Goal: Find contact information: Find contact information

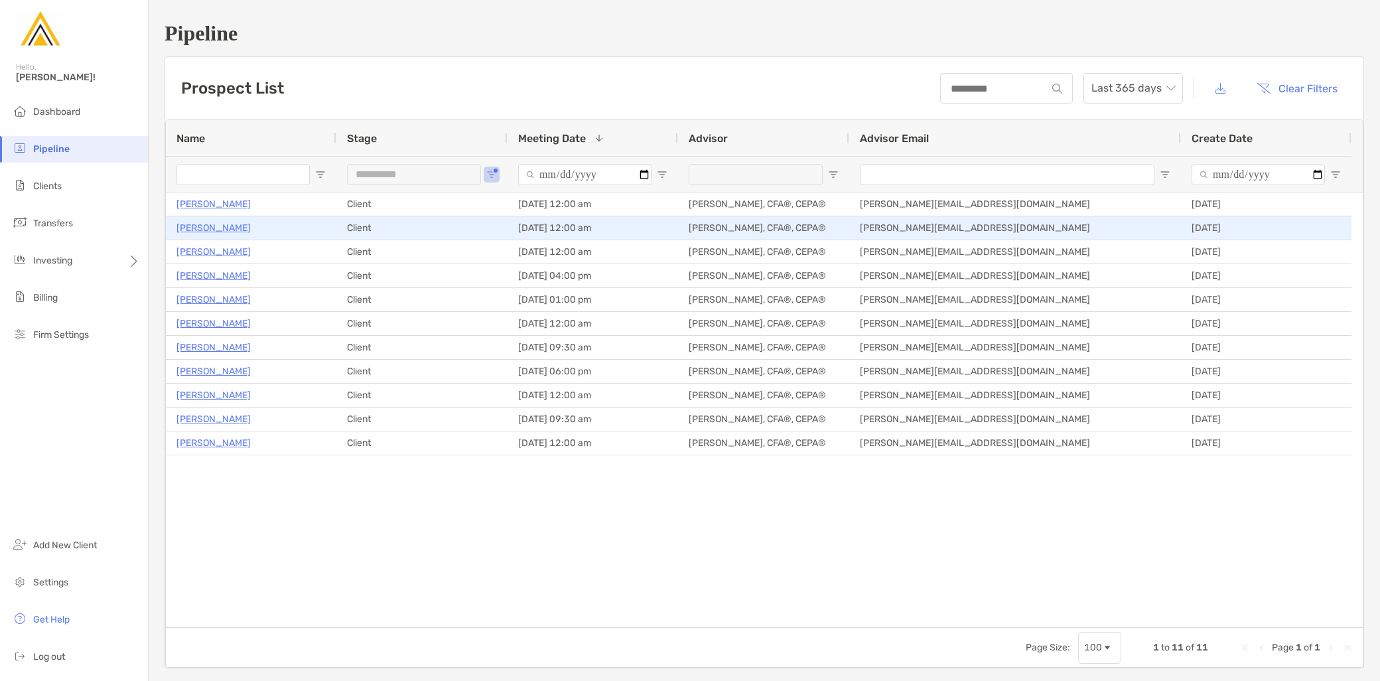
drag, startPoint x: 0, startPoint y: 0, endPoint x: 224, endPoint y: 230, distance: 320.9
click at [224, 230] on p "Mathew Phibbs" at bounding box center [213, 228] width 74 height 17
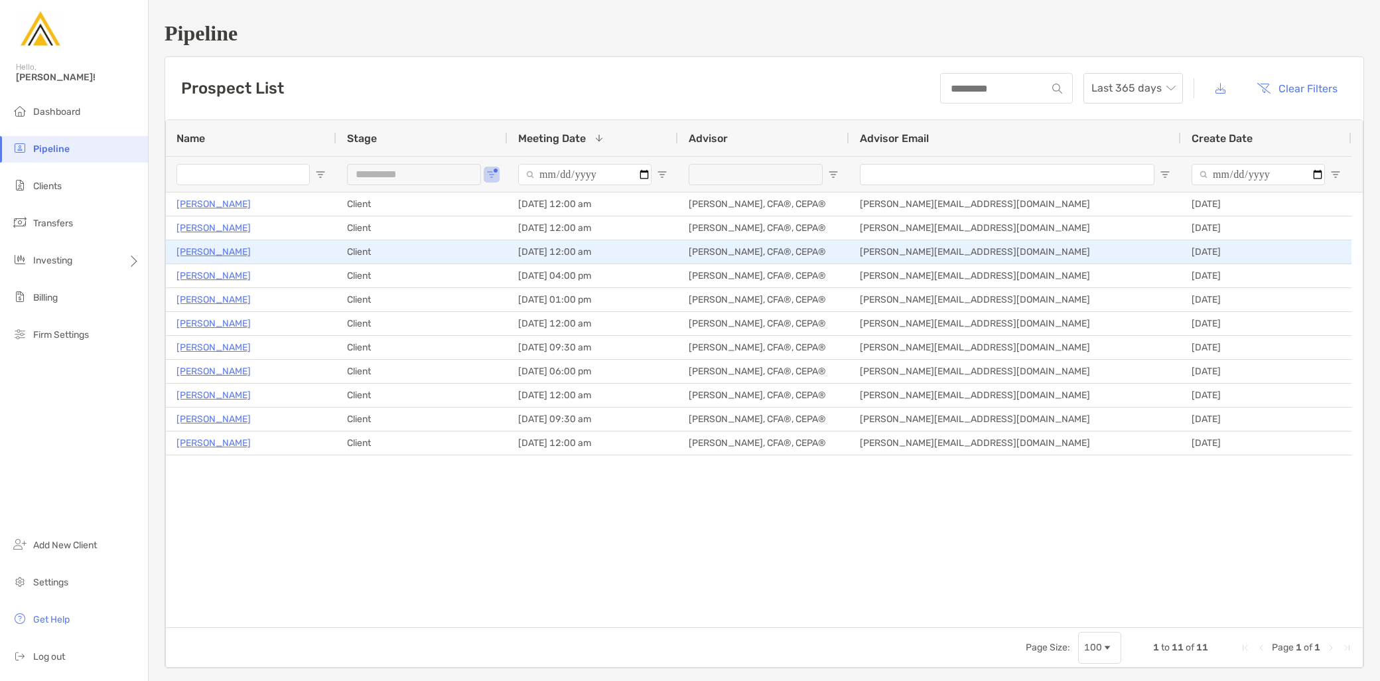
click at [208, 248] on p "[PERSON_NAME]" at bounding box center [213, 251] width 74 height 17
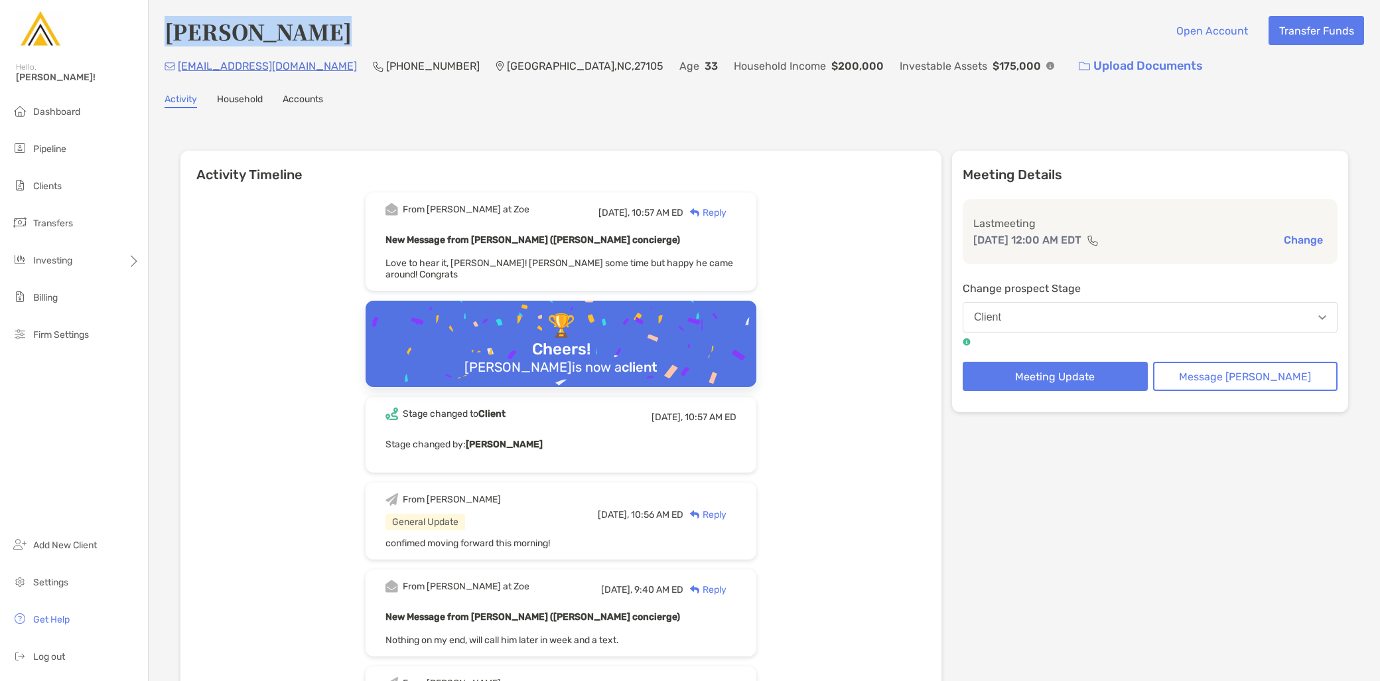
drag, startPoint x: 348, startPoint y: 34, endPoint x: 171, endPoint y: 32, distance: 177.1
click at [171, 32] on div "Mathew Phibbs Open Account Transfer Funds" at bounding box center [764, 31] width 1199 height 31
copy h4 "Mathew Phibbs"
drag, startPoint x: 312, startPoint y: 68, endPoint x: 177, endPoint y: 72, distance: 134.7
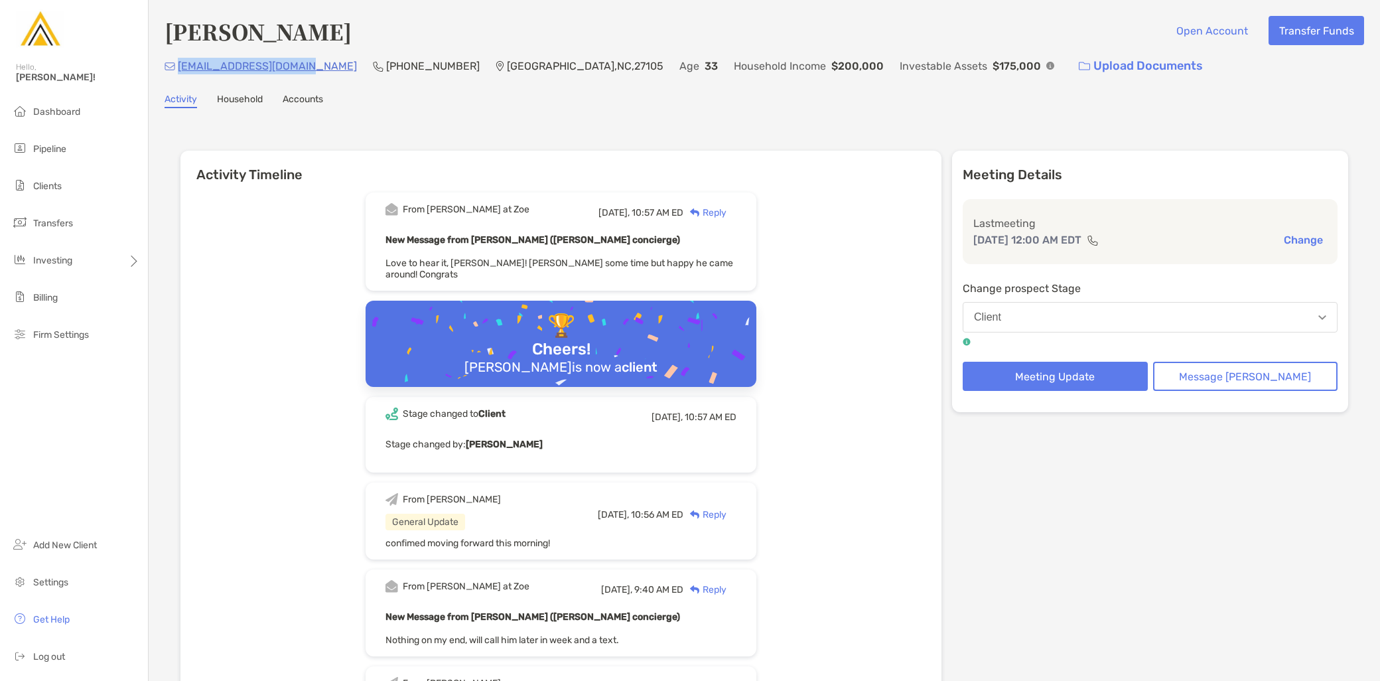
click at [177, 72] on div "mphibbs.temp@gmail.com (714) 745-6049 Winston-Salem , NC , 27105 Age 33 Househo…" at bounding box center [764, 66] width 1199 height 29
copy p "mphibbs.temp@gmail.com"
drag, startPoint x: 415, startPoint y: 64, endPoint x: 337, endPoint y: 73, distance: 78.7
click at [337, 73] on div "mphibbs.temp@gmail.com (714) 745-6049 Winston-Salem , NC , 27105 Age 33 Househo…" at bounding box center [764, 66] width 1199 height 29
copy p "(714) 745-6049"
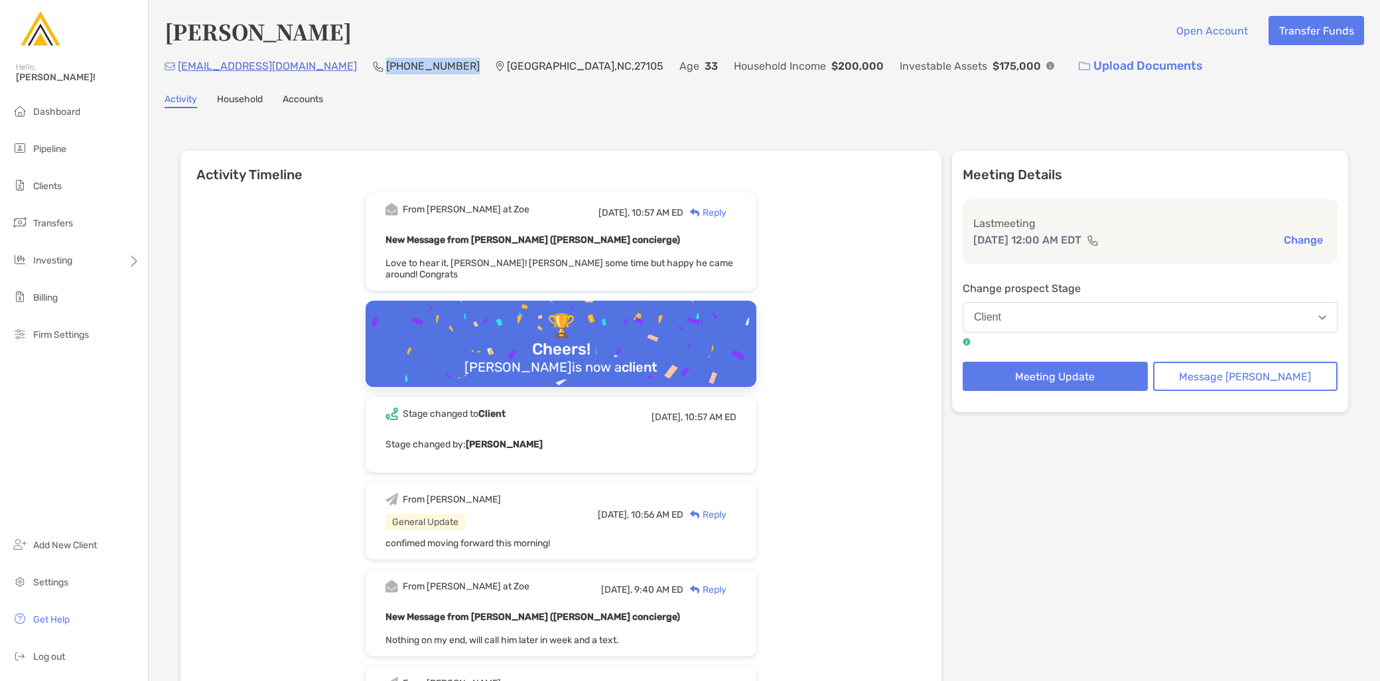
click at [354, 25] on div "Mathew Phibbs Open Account Transfer Funds" at bounding box center [764, 31] width 1199 height 31
drag, startPoint x: 352, startPoint y: 30, endPoint x: 171, endPoint y: 24, distance: 181.2
click at [171, 24] on div "Mathew Phibbs Open Account Transfer Funds" at bounding box center [764, 31] width 1199 height 31
copy h4 "Mathew Phibbs"
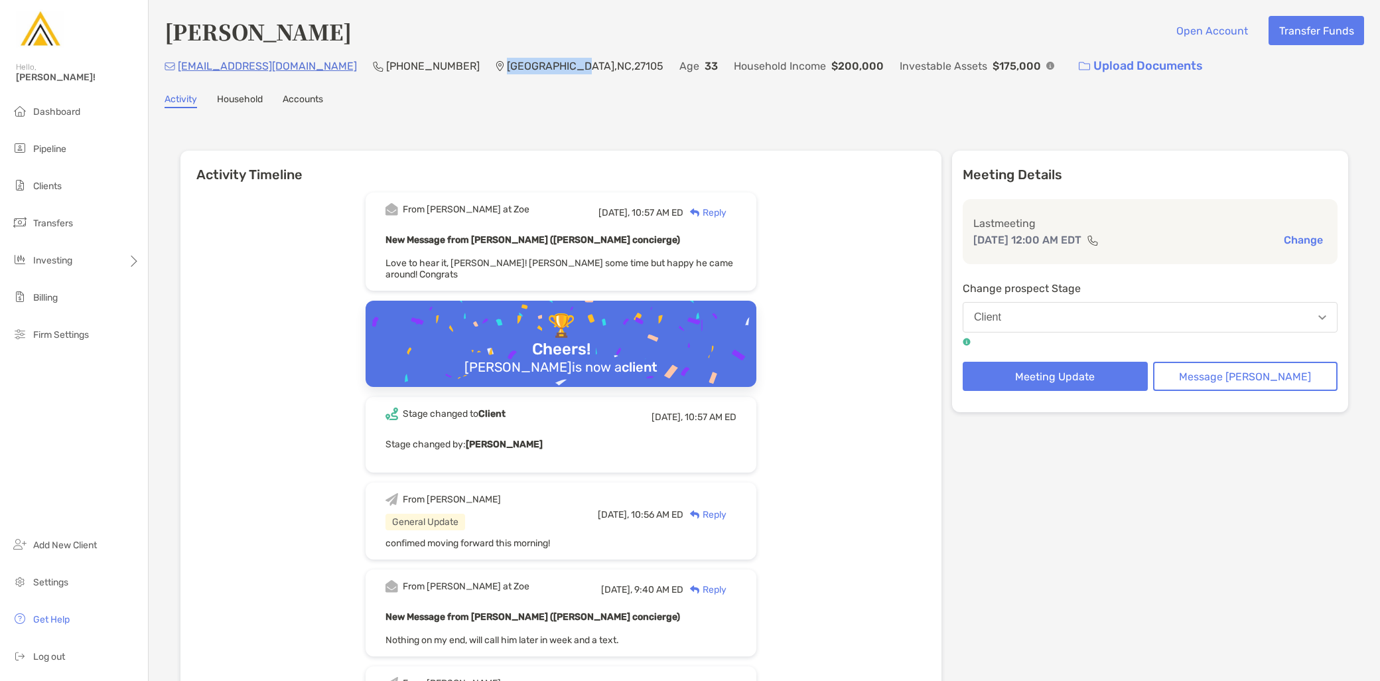
drag, startPoint x: 513, startPoint y: 62, endPoint x: 439, endPoint y: 61, distance: 73.6
click at [507, 61] on p "Winston-Salem , NC , 27105" at bounding box center [585, 66] width 157 height 17
copy p "Winston-Salem"
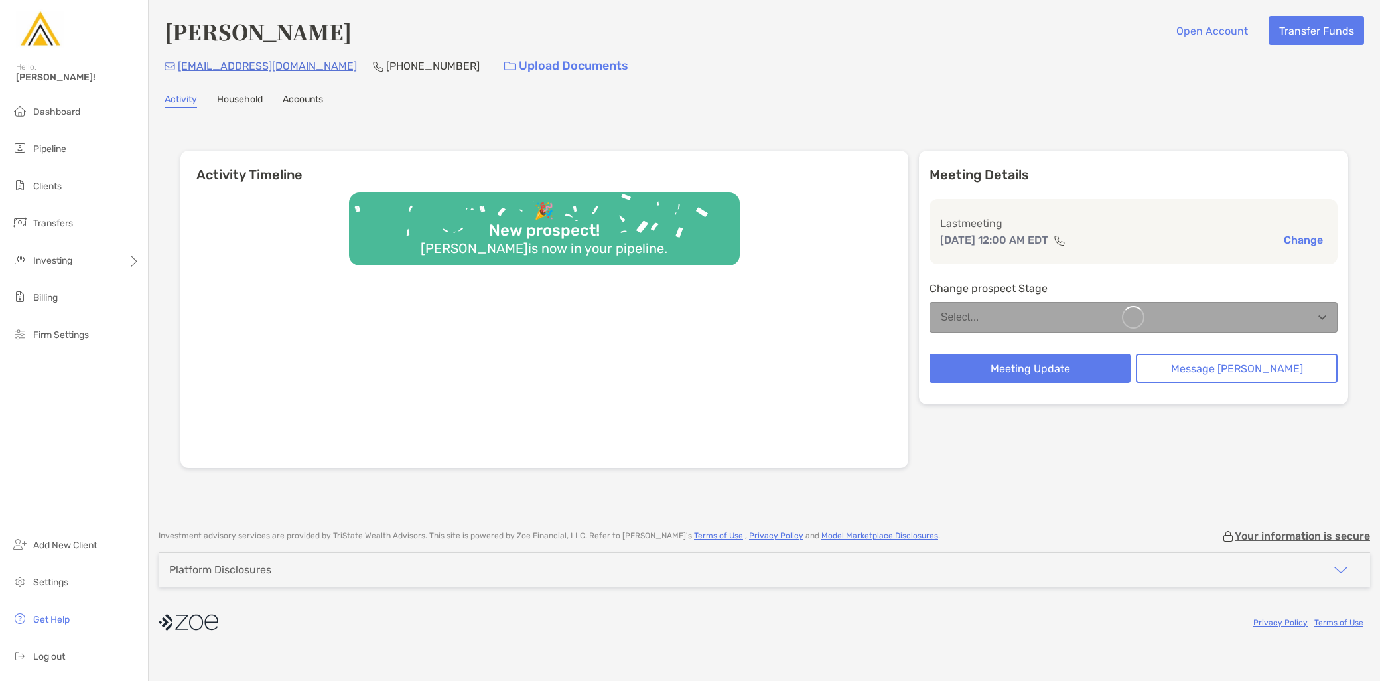
click at [392, 63] on div "[EMAIL_ADDRESS][DOMAIN_NAME] [PHONE_NUMBER] Upload Documents" at bounding box center [764, 66] width 1199 height 29
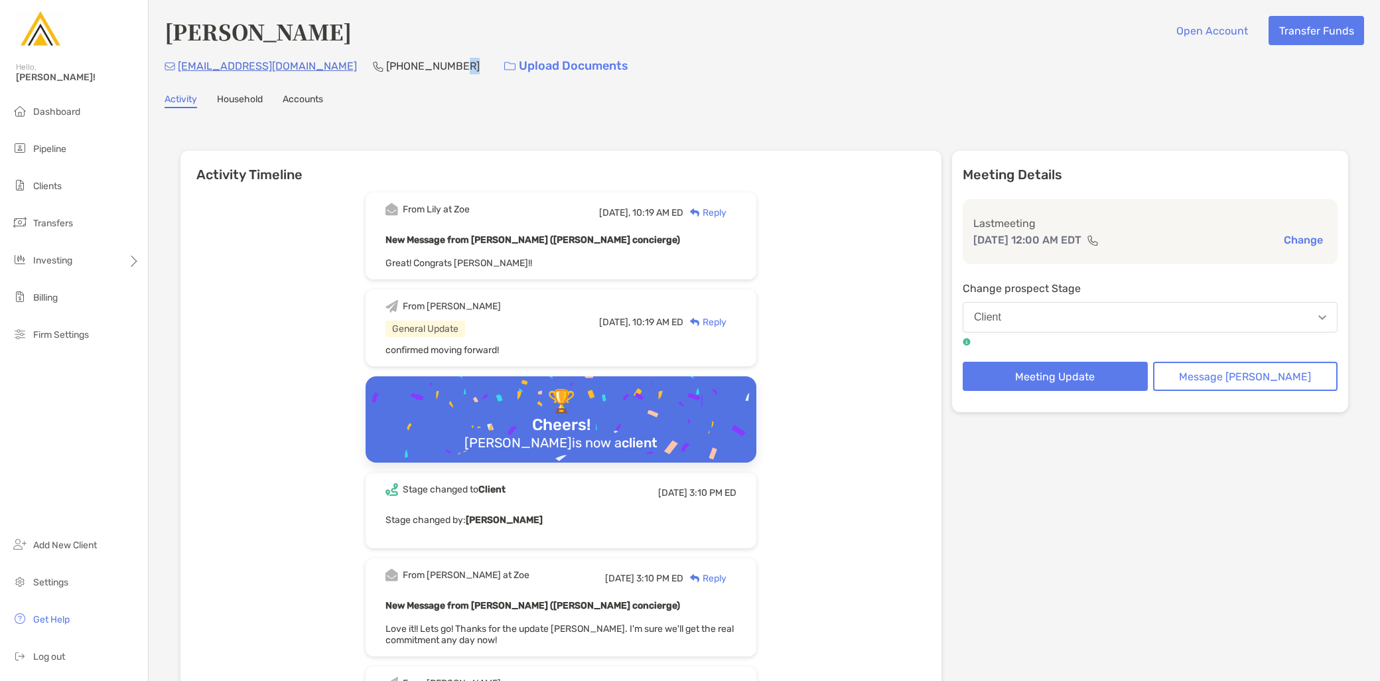
drag, startPoint x: 392, startPoint y: 63, endPoint x: 375, endPoint y: 81, distance: 24.4
drag, startPoint x: 405, startPoint y: 64, endPoint x: 332, endPoint y: 61, distance: 73.7
click at [386, 61] on p "[PHONE_NUMBER]" at bounding box center [433, 66] width 94 height 17
copy p "[PHONE_NUMBER]"
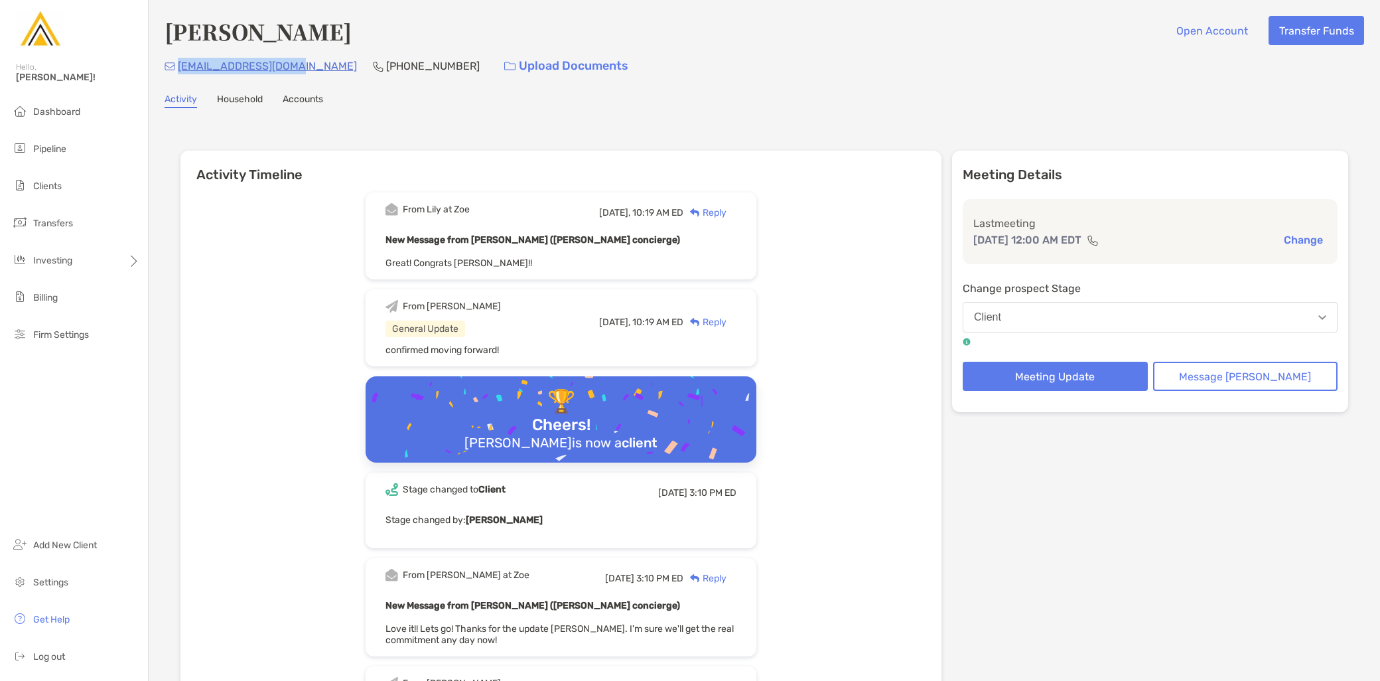
drag, startPoint x: 305, startPoint y: 70, endPoint x: 180, endPoint y: 73, distance: 125.4
click at [180, 73] on div "mrusso1982@yahoo.com (215) 254-0976 Upload Documents" at bounding box center [764, 66] width 1199 height 29
copy p "mrusso1982@yahoo.com"
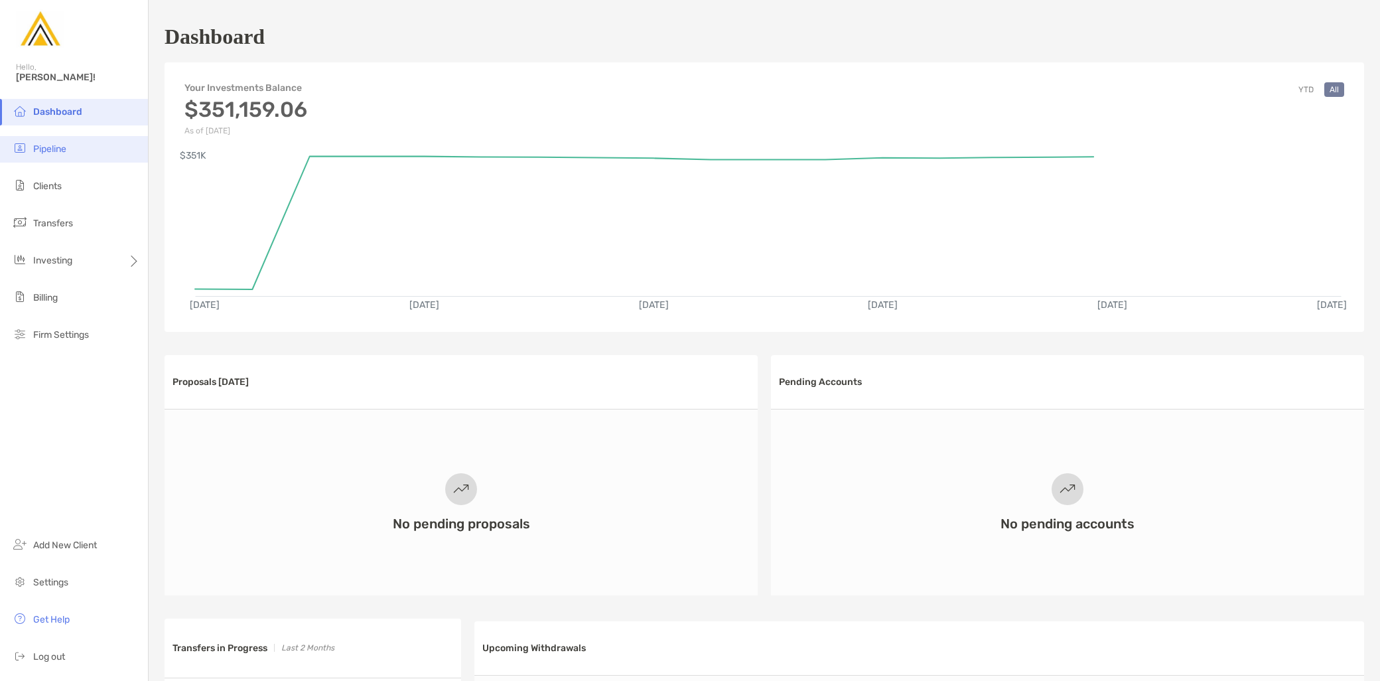
click at [58, 156] on li "Pipeline" at bounding box center [74, 149] width 148 height 27
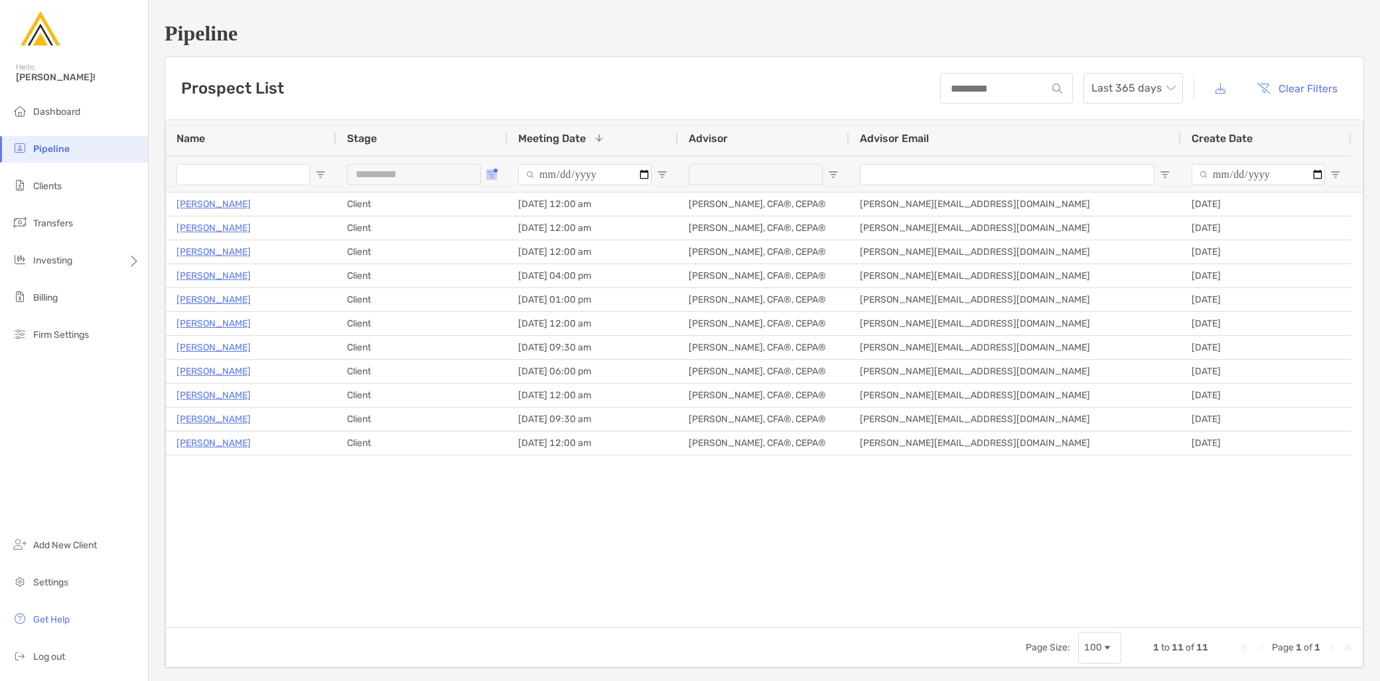
click at [493, 173] on span "Open Filter Menu" at bounding box center [491, 174] width 11 height 11
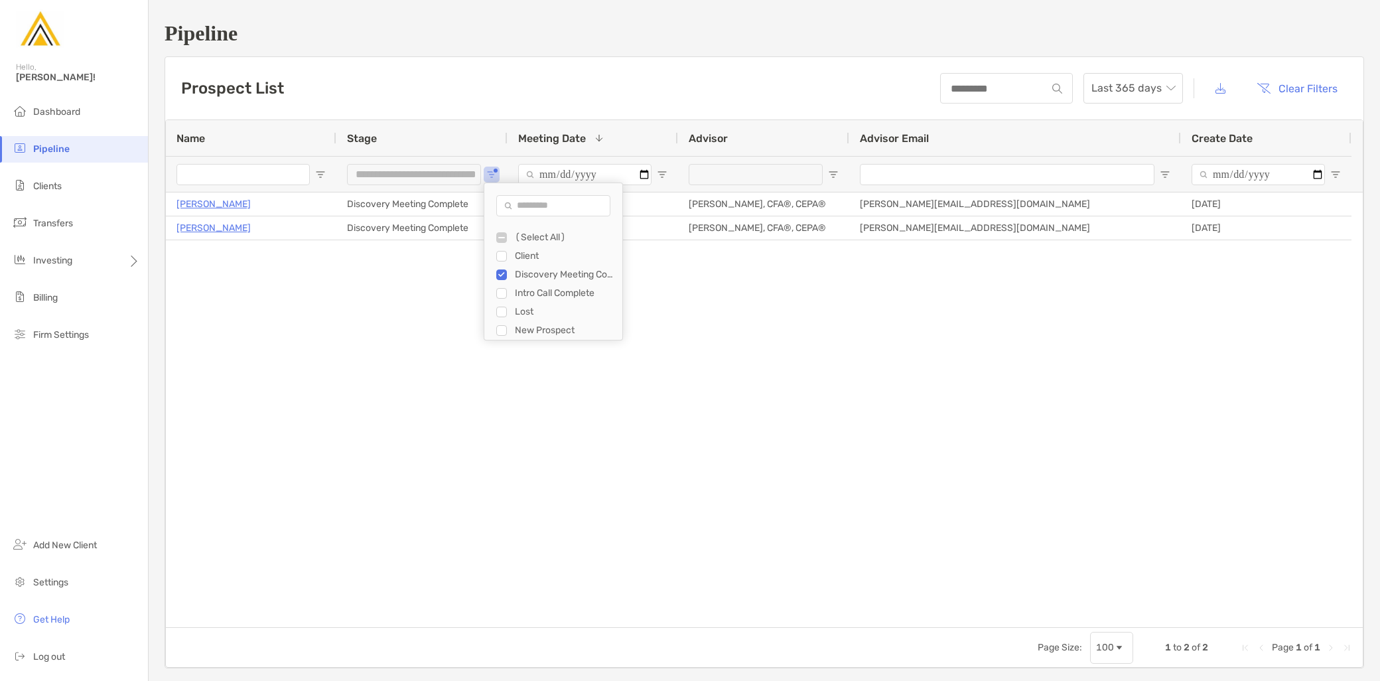
click at [373, 367] on div "Kirsten Brown Aidoo Discovery Meeting Complete 08/13/2025 - 12:00 am Jeff Kaczm…" at bounding box center [764, 409] width 1197 height 434
click at [498, 175] on div "**********" at bounding box center [421, 174] width 171 height 36
click at [488, 173] on span "Open Filter Menu" at bounding box center [491, 174] width 11 height 11
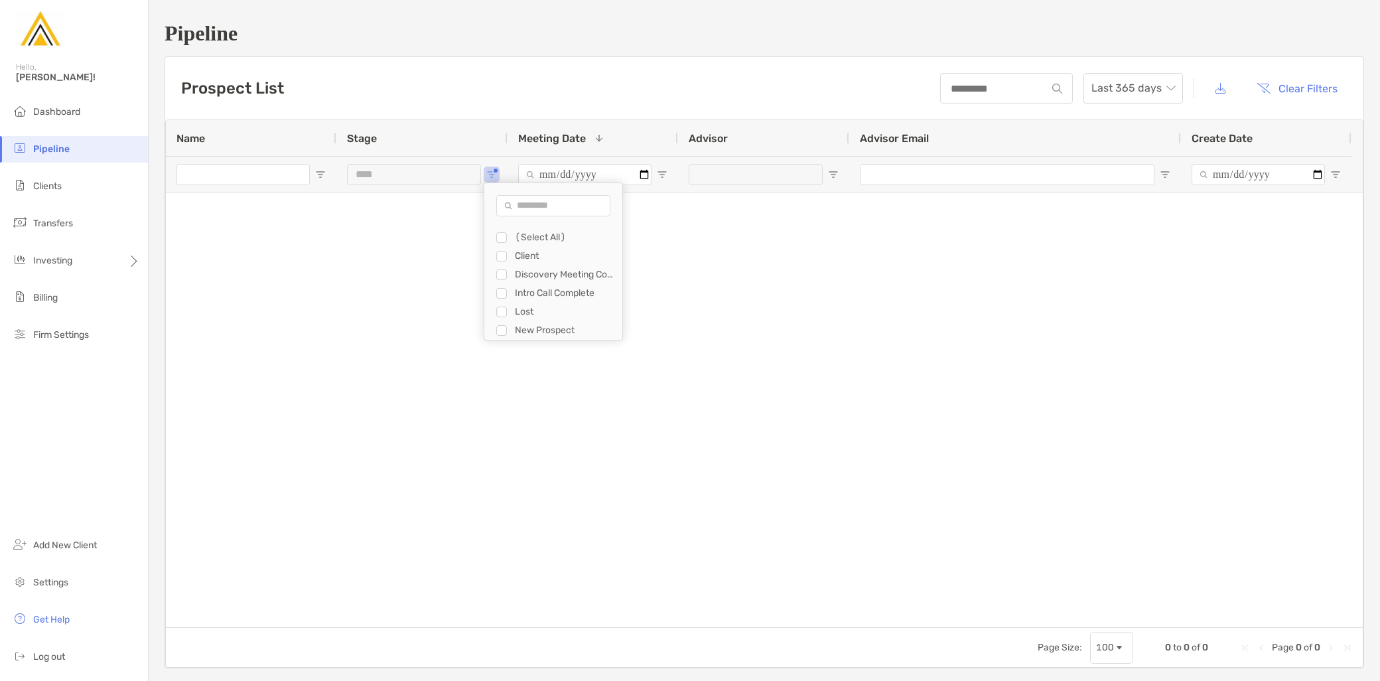
click at [506, 289] on div "Filter List" at bounding box center [501, 293] width 11 height 11
type input "**********"
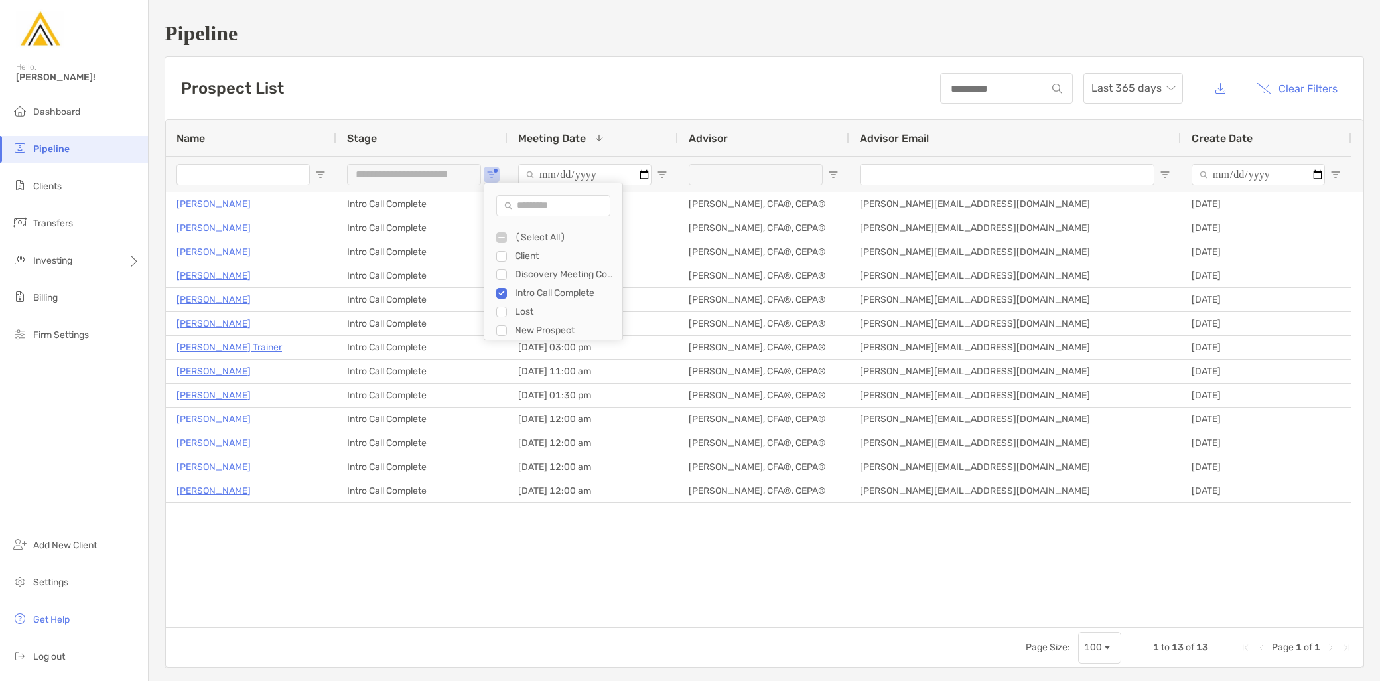
click at [381, 524] on div "Harshal Tarar Intro Call Complete 09/04/2025 - 01:00 pm Jeff Kaczmarczyk II, CF…" at bounding box center [764, 409] width 1197 height 434
click at [492, 174] on span "Open Filter Menu" at bounding box center [491, 174] width 11 height 11
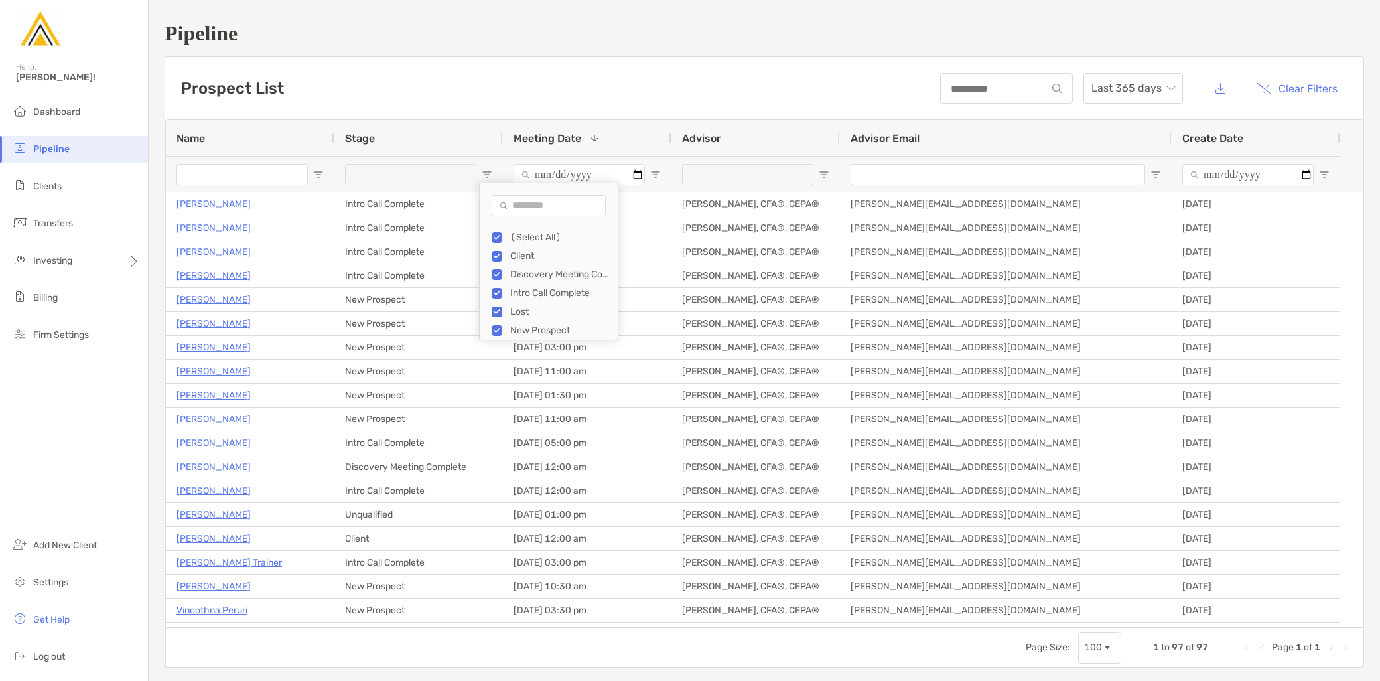
click at [814, 87] on div "Prospect List Last 365 days Clear Filters" at bounding box center [764, 88] width 1198 height 62
drag, startPoint x: 1202, startPoint y: 650, endPoint x: 1155, endPoint y: 651, distance: 47.1
click at [1155, 651] on div "Page Size: 100 1 to 97 of 97 Page 1 of 1" at bounding box center [764, 647] width 1197 height 40
click at [486, 174] on span "Open Filter Menu" at bounding box center [487, 174] width 11 height 11
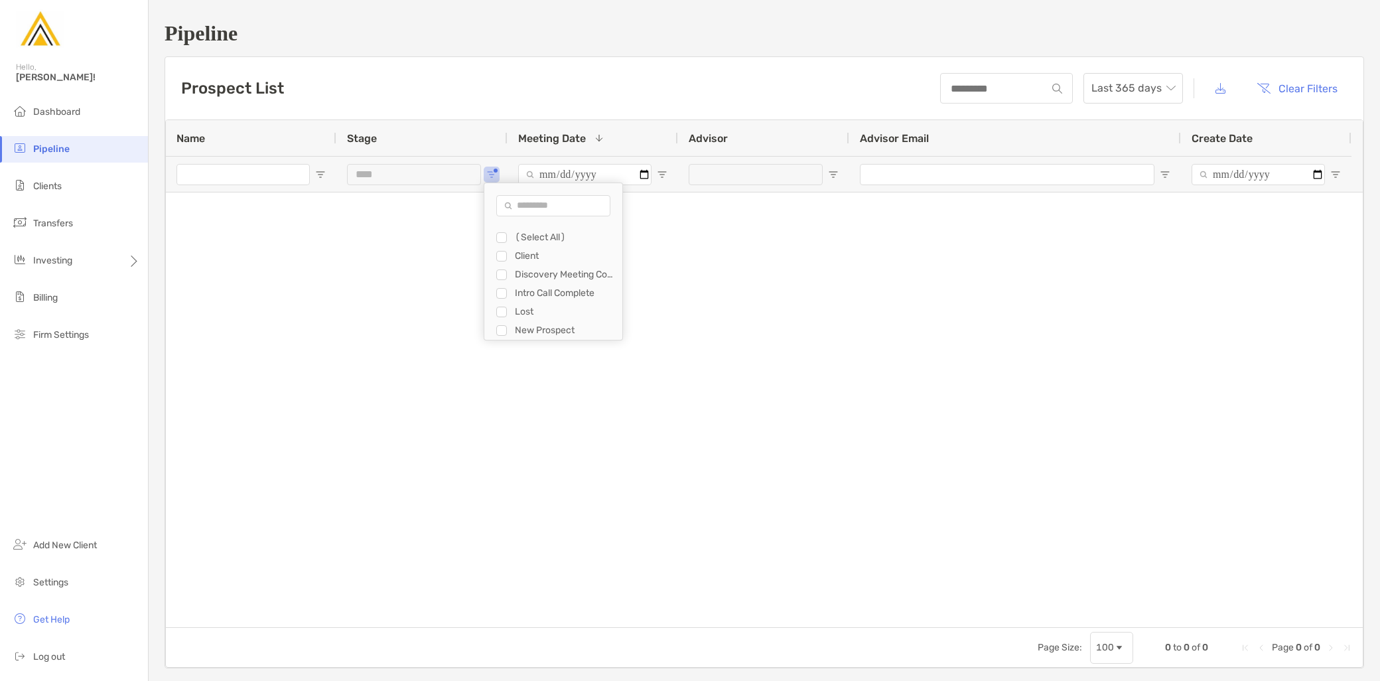
type input "**********"
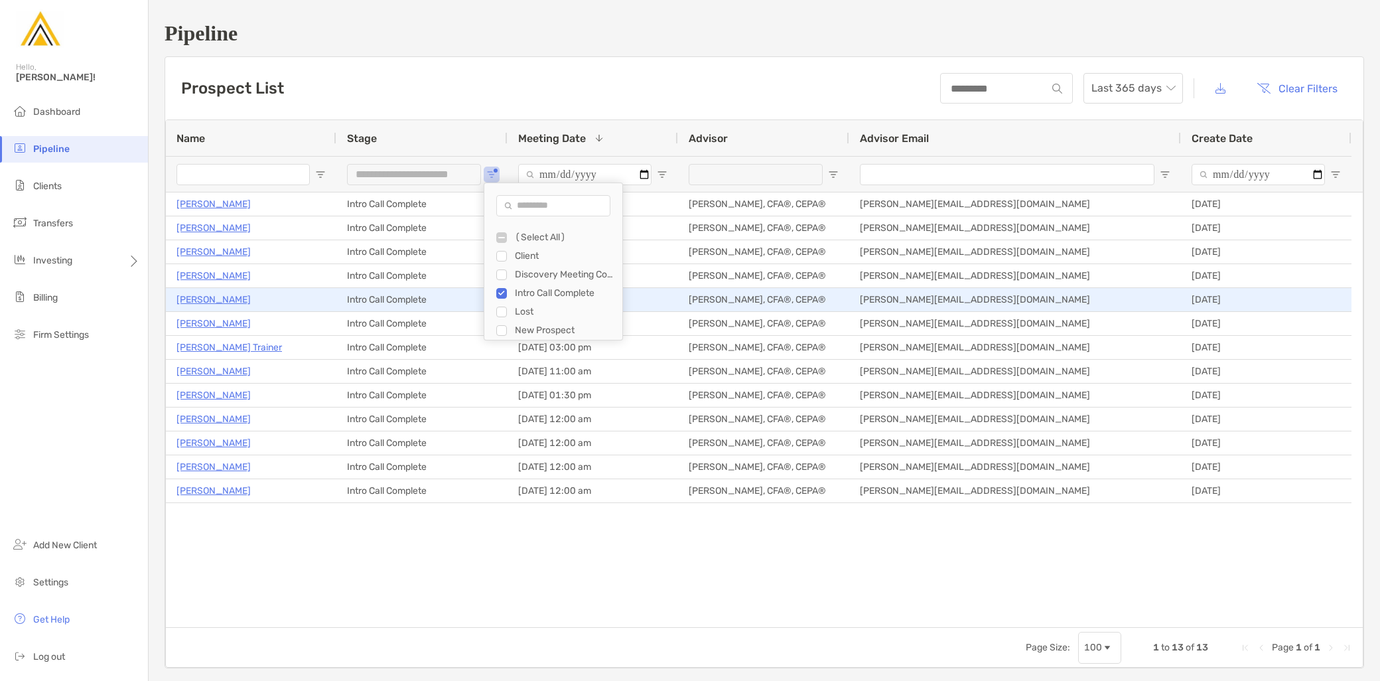
click at [208, 301] on p "[PERSON_NAME]" at bounding box center [213, 299] width 74 height 17
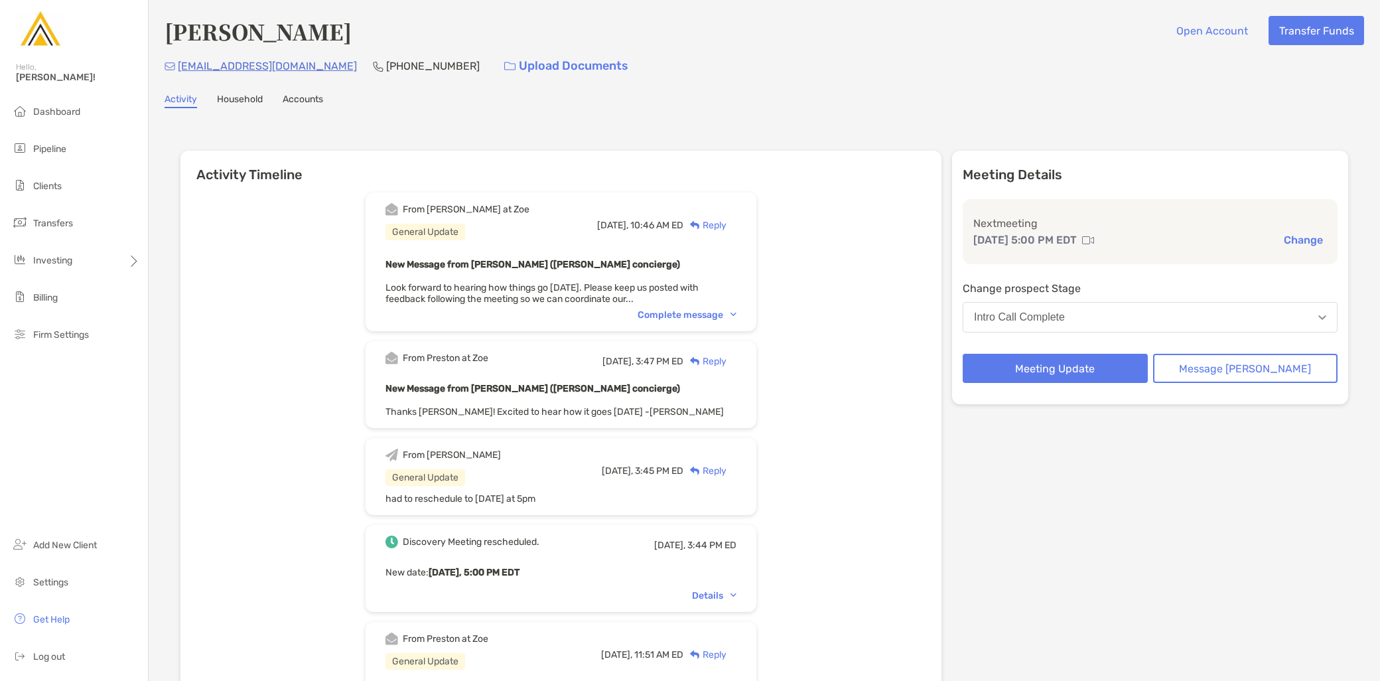
click at [1292, 235] on button "Change" at bounding box center [1303, 240] width 47 height 14
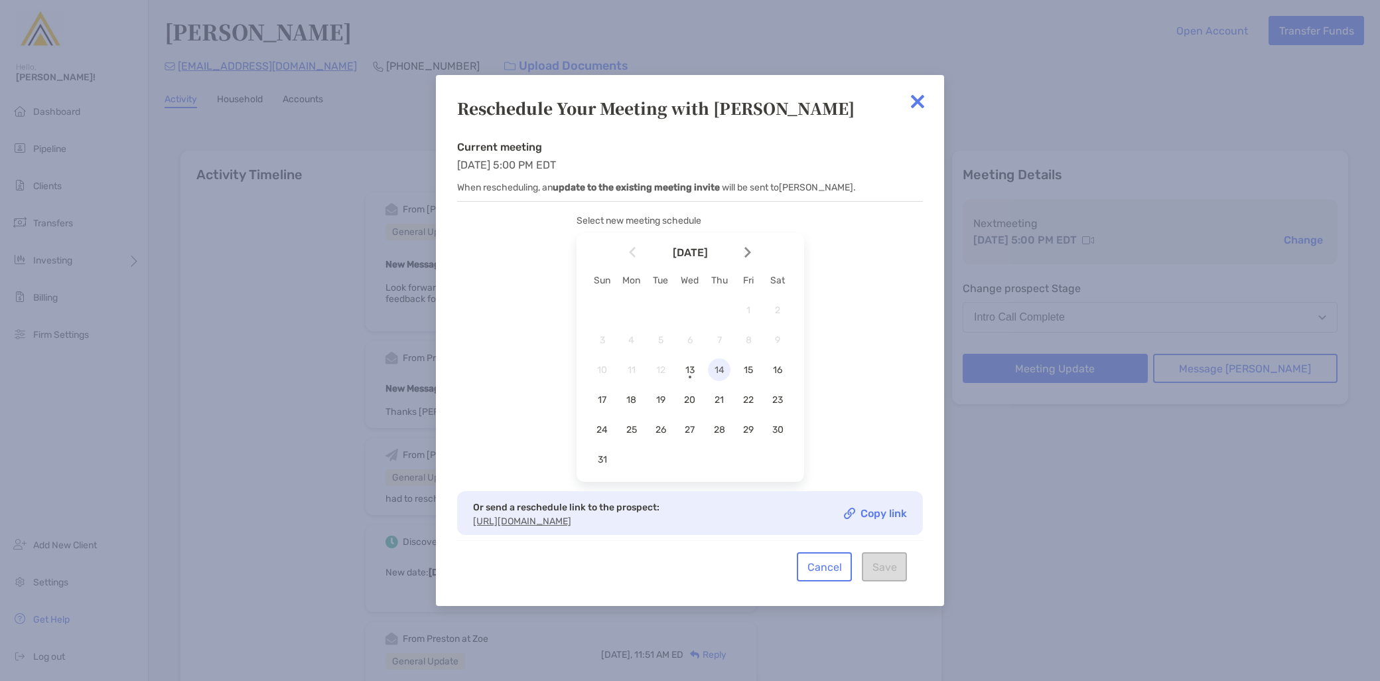
click at [720, 367] on span "14" at bounding box center [719, 369] width 23 height 11
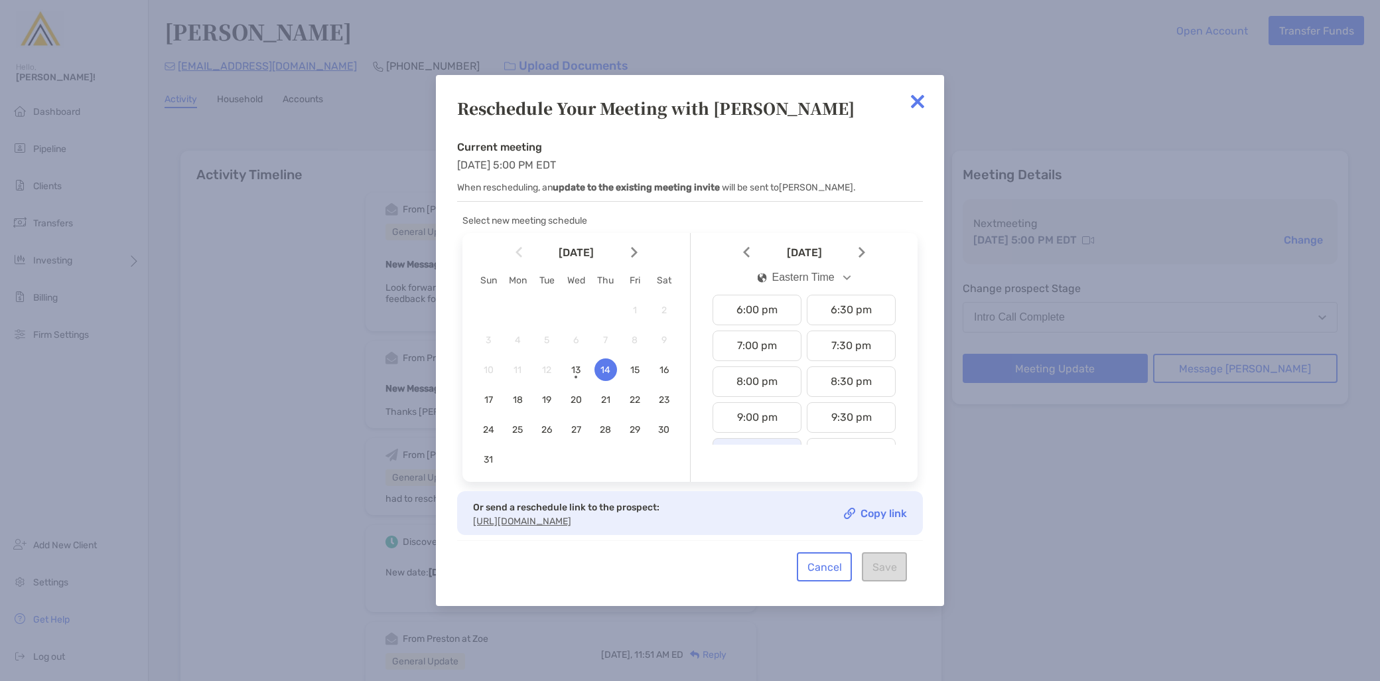
scroll to position [568, 0]
click at [752, 356] on div "5:00 pm" at bounding box center [756, 347] width 89 height 31
click at [888, 567] on button "Save" at bounding box center [884, 566] width 45 height 29
